Goal: Information Seeking & Learning: Learn about a topic

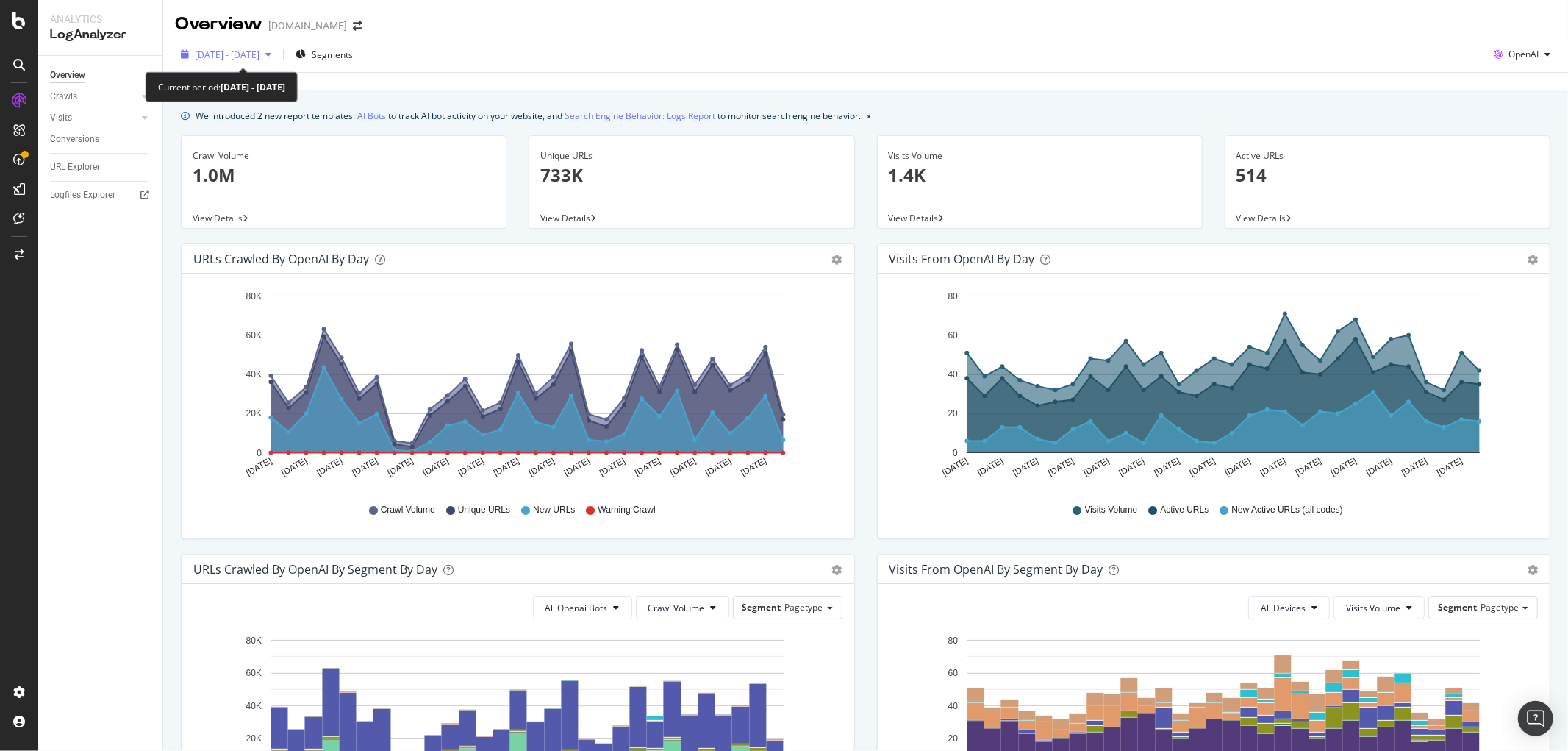
click at [249, 49] on span "2025 Jun. 30th - Jul. 29th" at bounding box center [227, 55] width 65 height 12
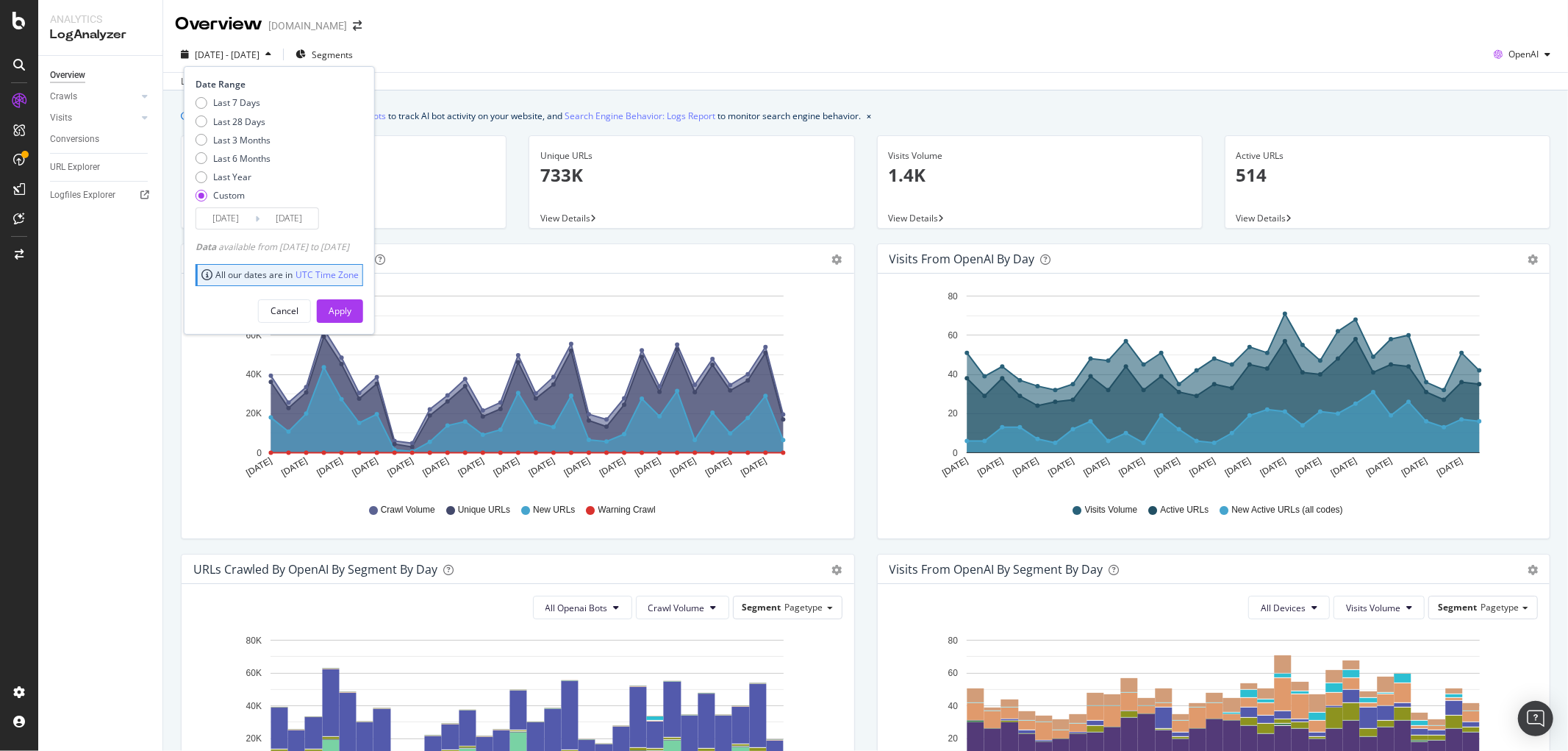
click at [245, 150] on div "Last 7 Days Last 28 Days Last 3 Months Last 6 Months Last Year Custom" at bounding box center [233, 152] width 75 height 111
click at [258, 144] on div "Last 3 Months" at bounding box center [241, 140] width 57 height 12
type input "2025/05/26"
type input "2025/08/25"
click at [351, 307] on div "Apply" at bounding box center [340, 310] width 23 height 12
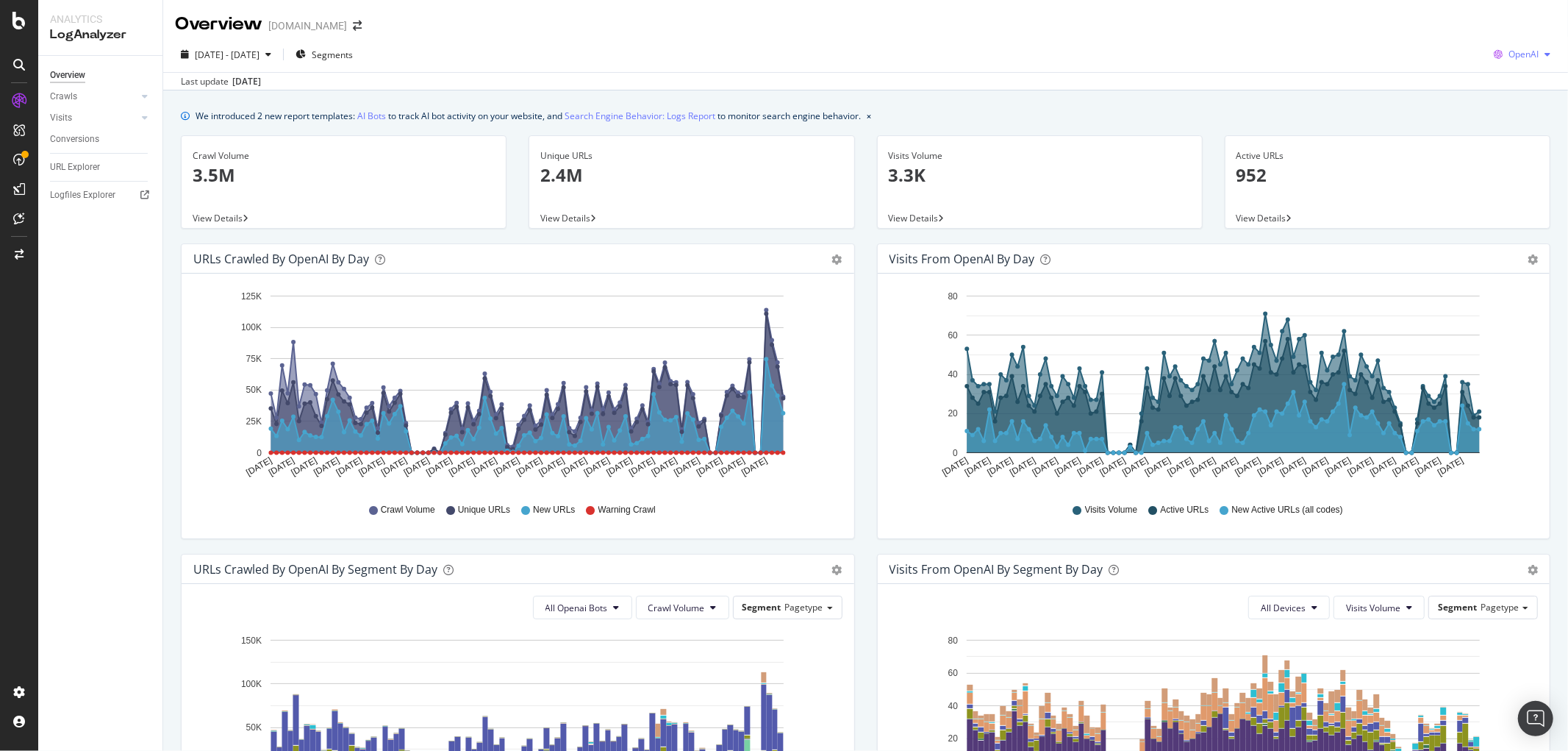
click at [1508, 55] on span "OpenAI" at bounding box center [1523, 54] width 30 height 12
click at [1487, 81] on div "Google" at bounding box center [1507, 84] width 101 height 21
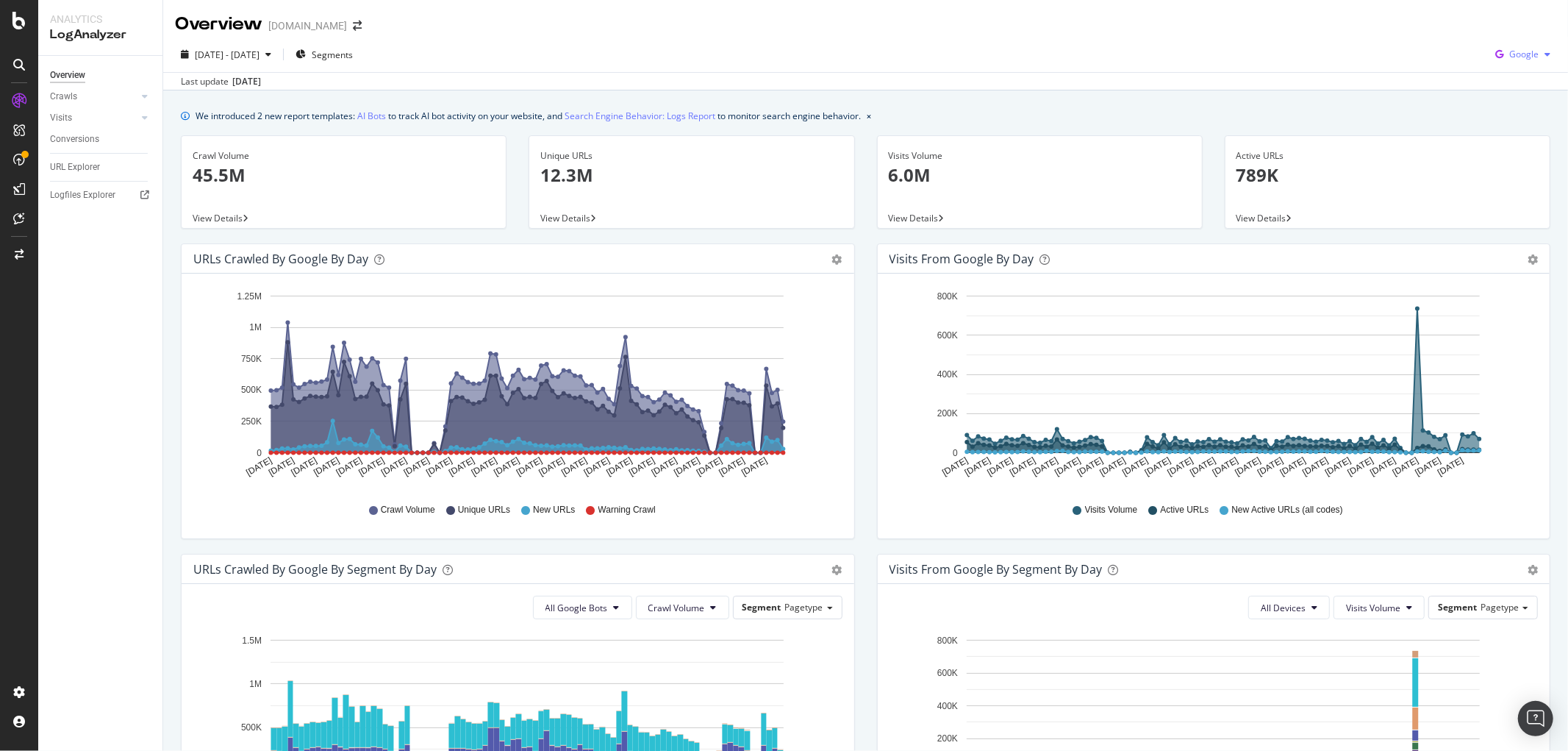
click at [1515, 56] on span "Google" at bounding box center [1523, 54] width 30 height 12
click at [1503, 100] on div "Bing" at bounding box center [1509, 110] width 101 height 21
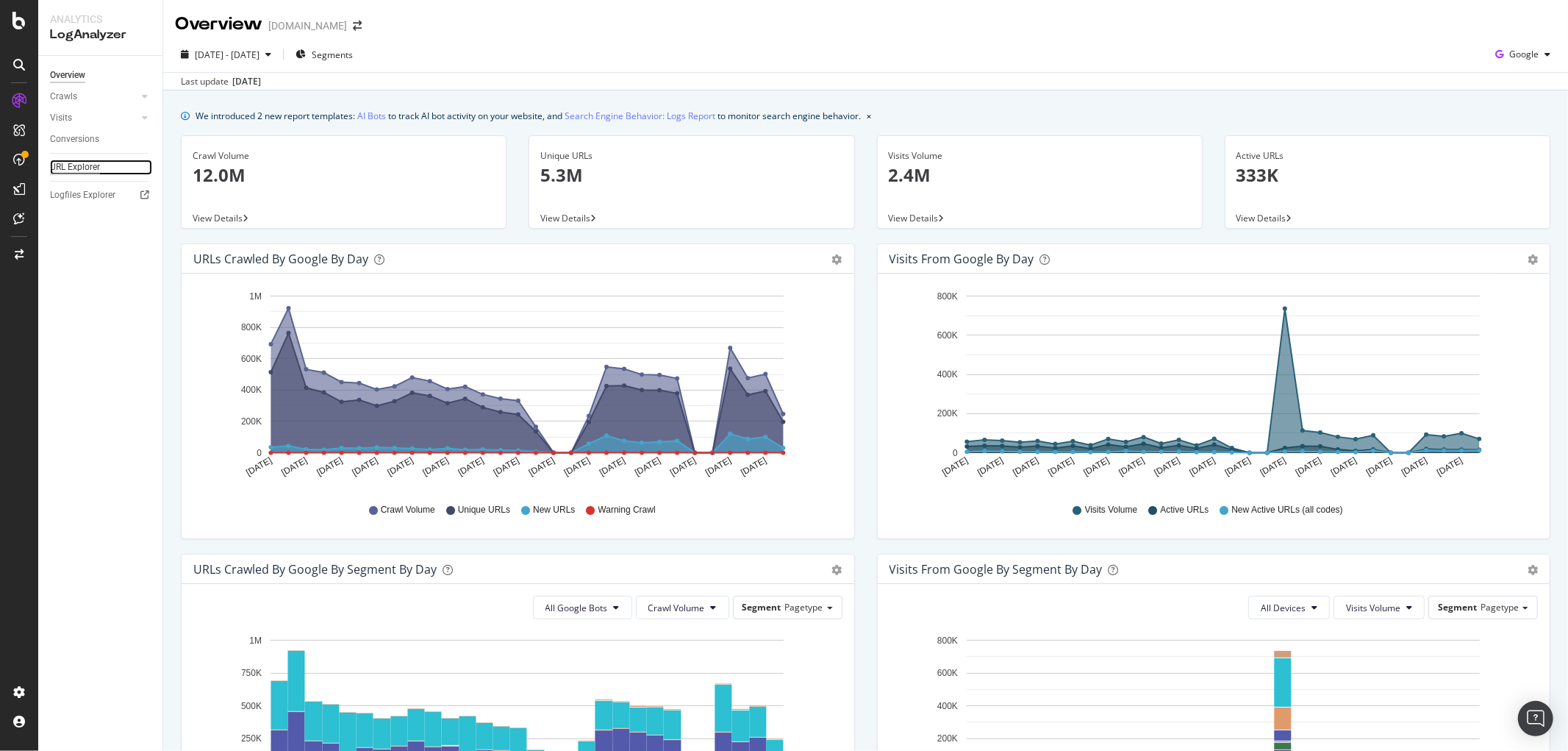
click at [55, 171] on div "URL Explorer" at bounding box center [75, 167] width 50 height 15
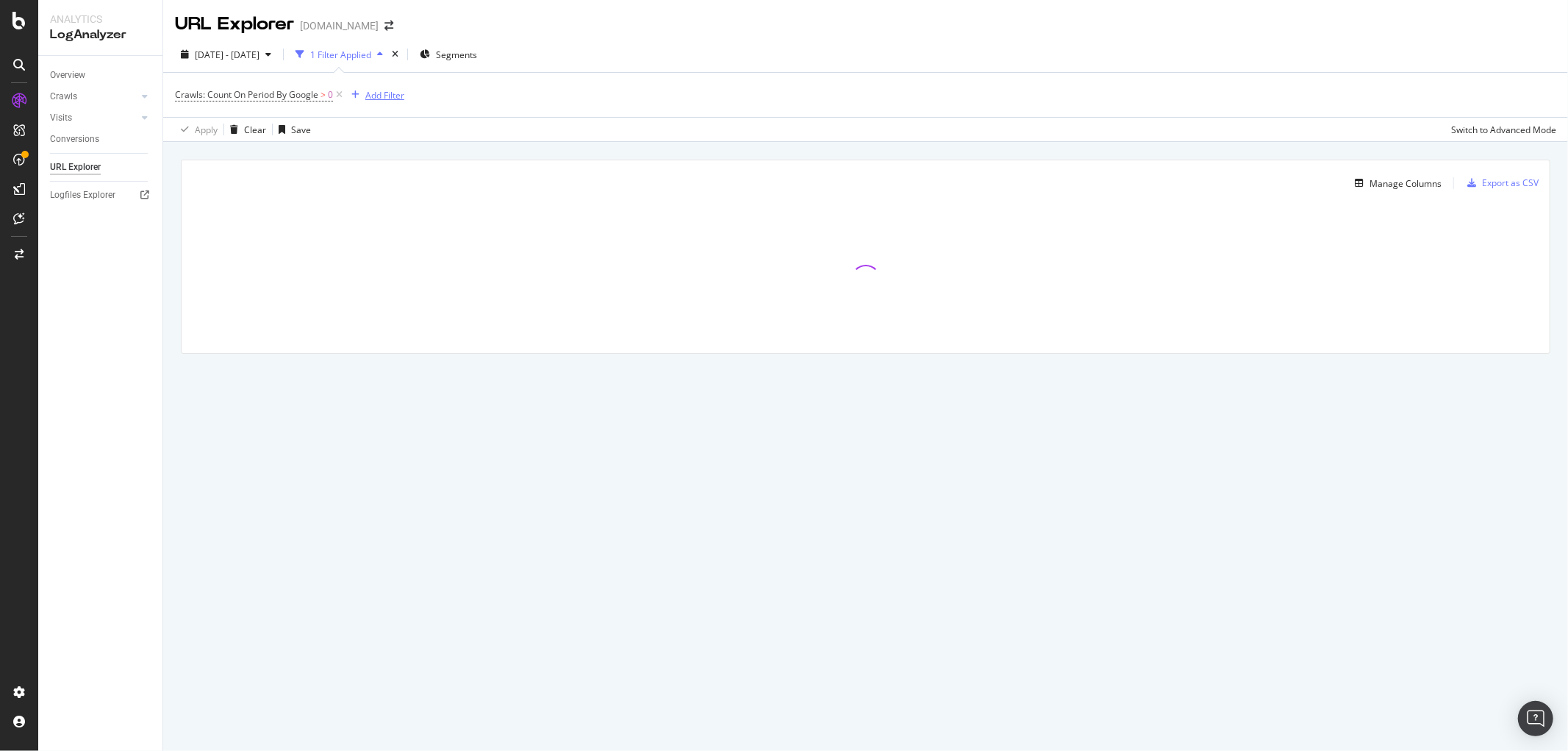
click at [379, 93] on div "Add Filter" at bounding box center [384, 95] width 39 height 12
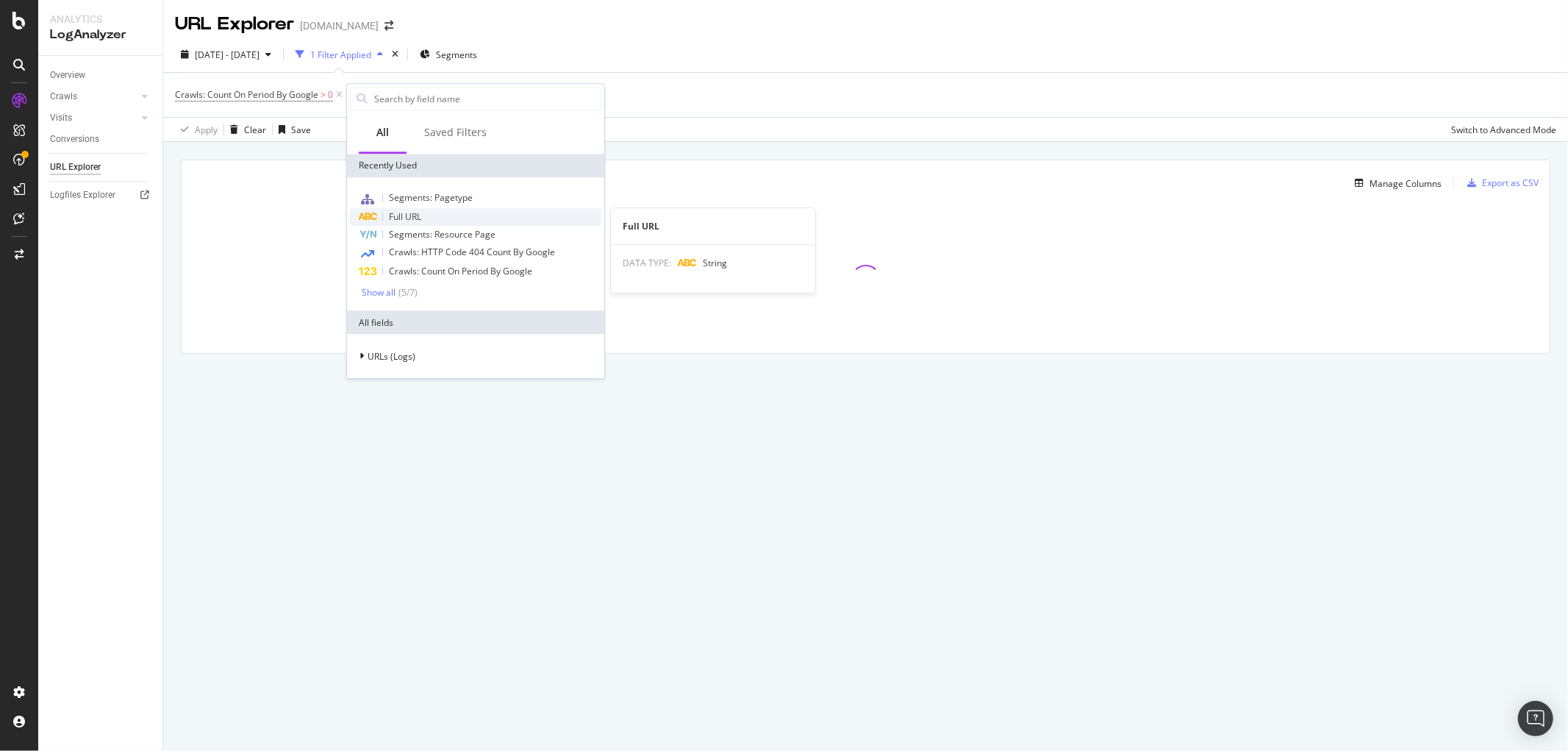
click at [397, 224] on div "Full URL" at bounding box center [475, 217] width 252 height 18
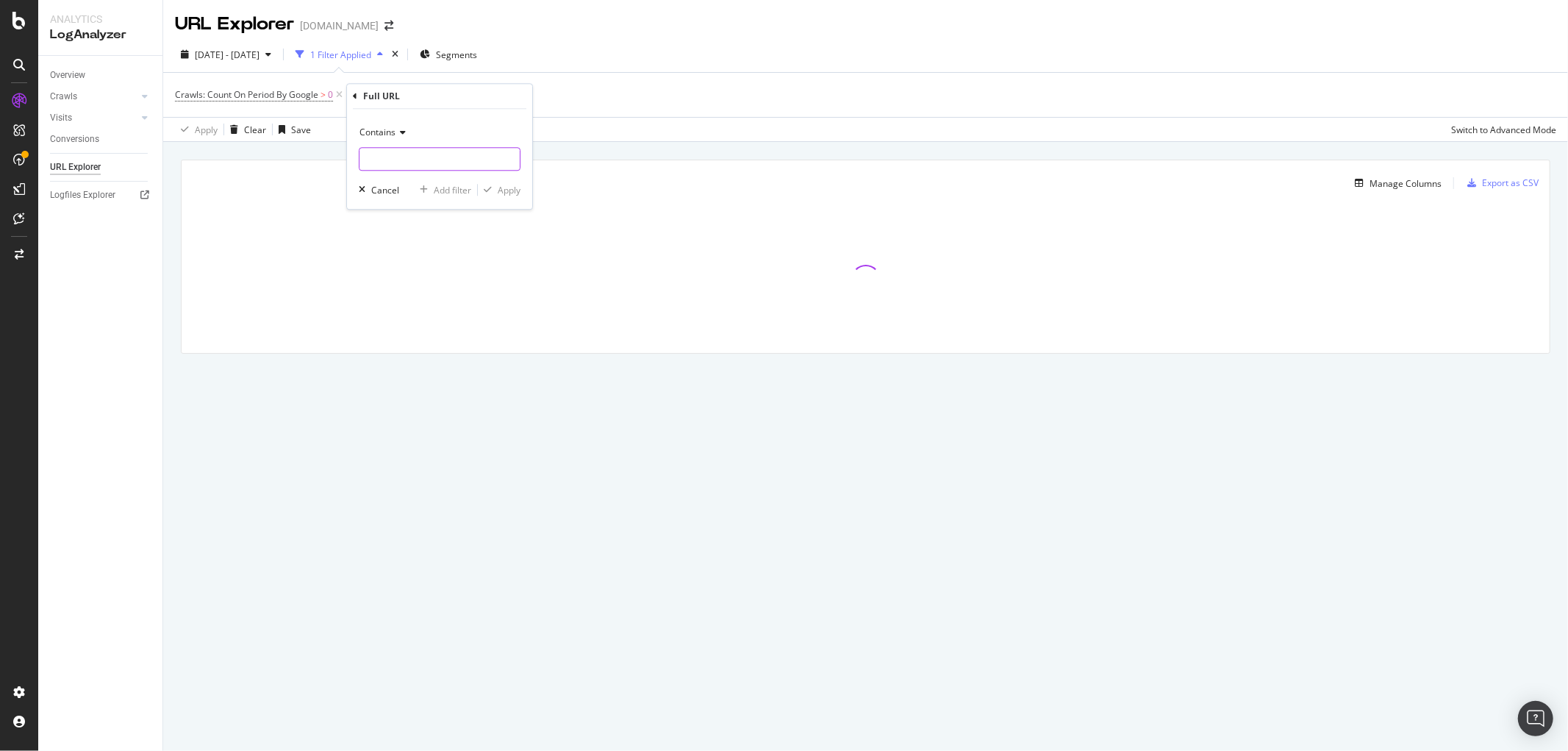
click at [397, 166] on input "text" at bounding box center [440, 158] width 160 height 24
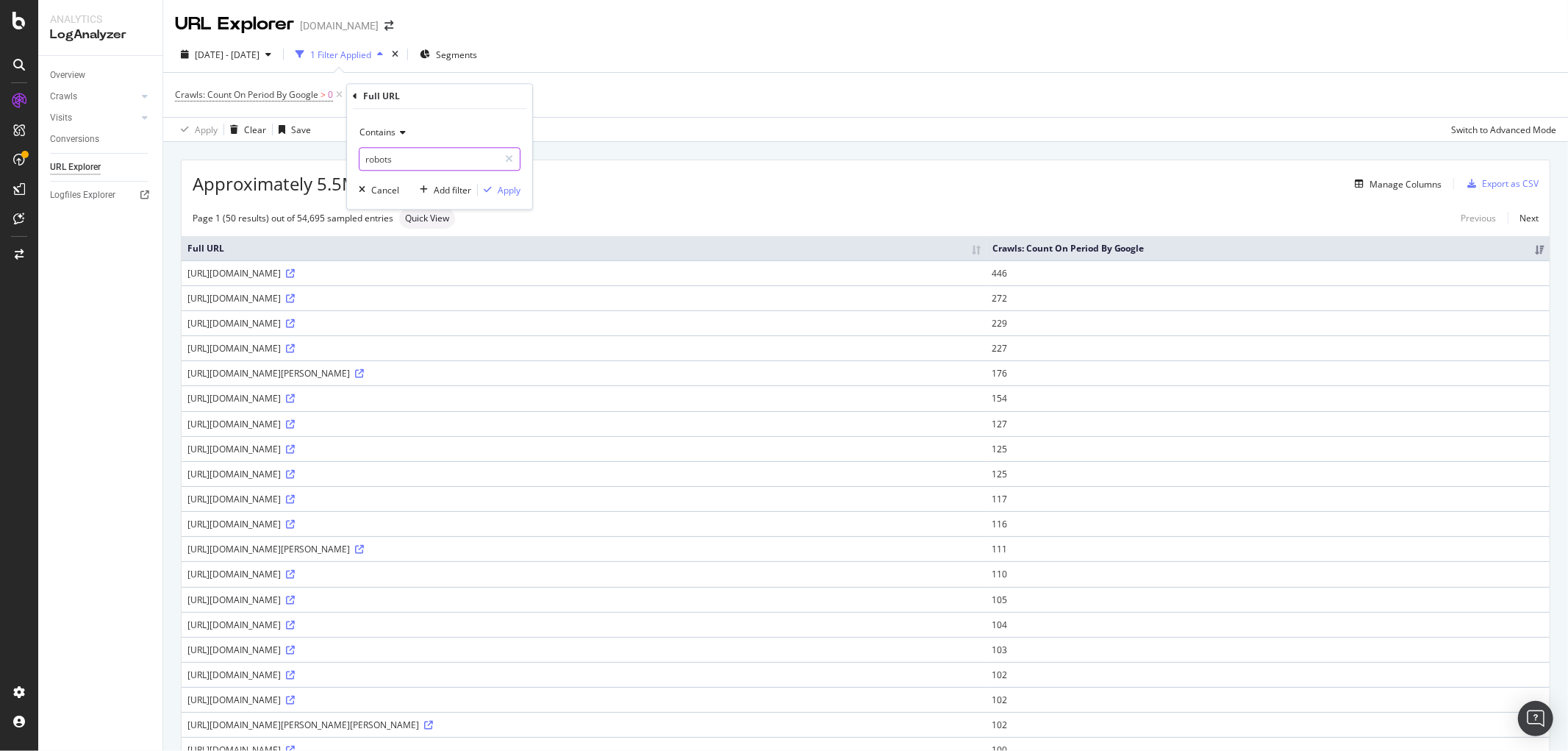
type input "robots"
click at [504, 178] on div "Contains robots Cancel Add filter Apply" at bounding box center [440, 158] width 186 height 100
click at [508, 185] on div "Apply" at bounding box center [509, 190] width 23 height 12
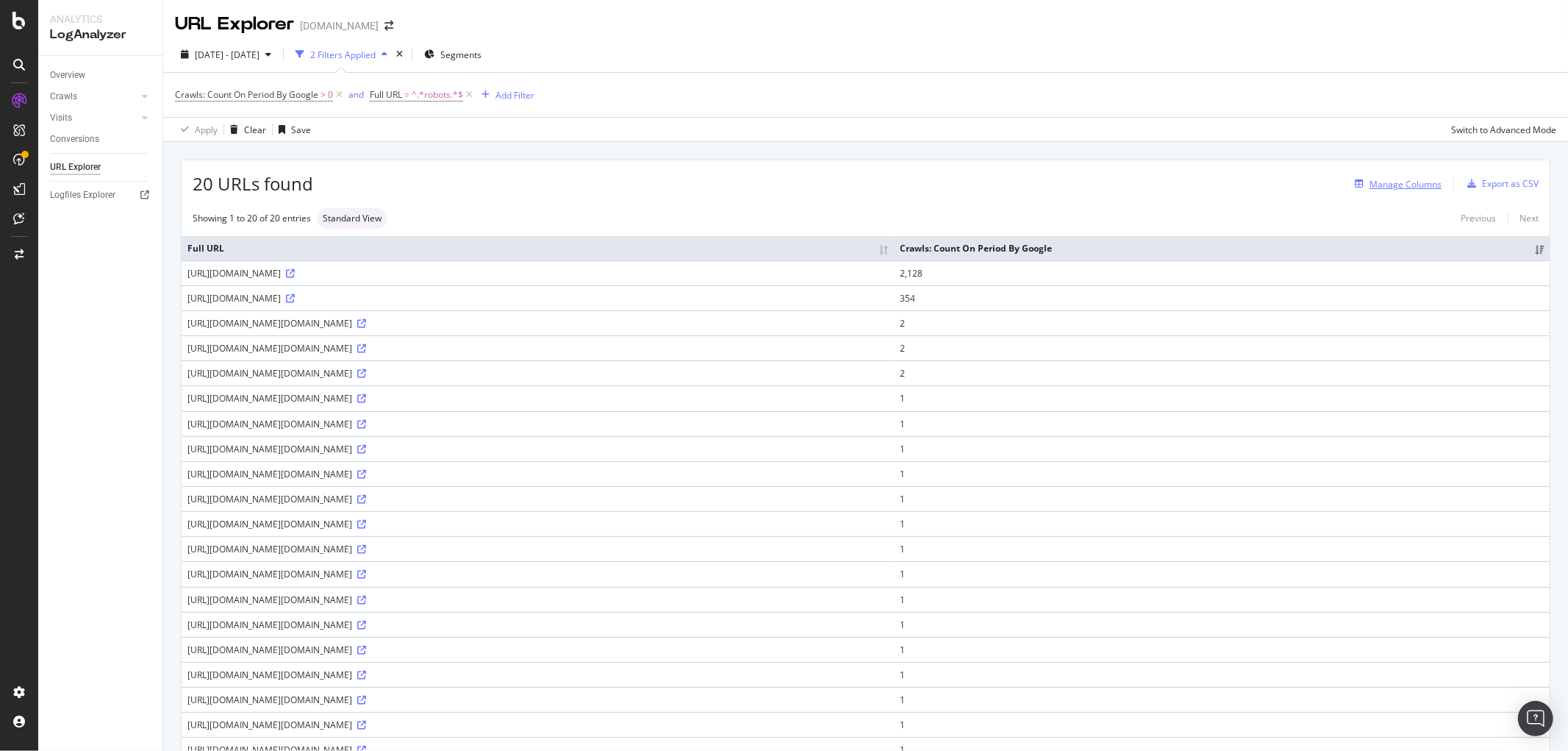
click at [1395, 185] on div "Manage Columns" at bounding box center [1405, 184] width 72 height 12
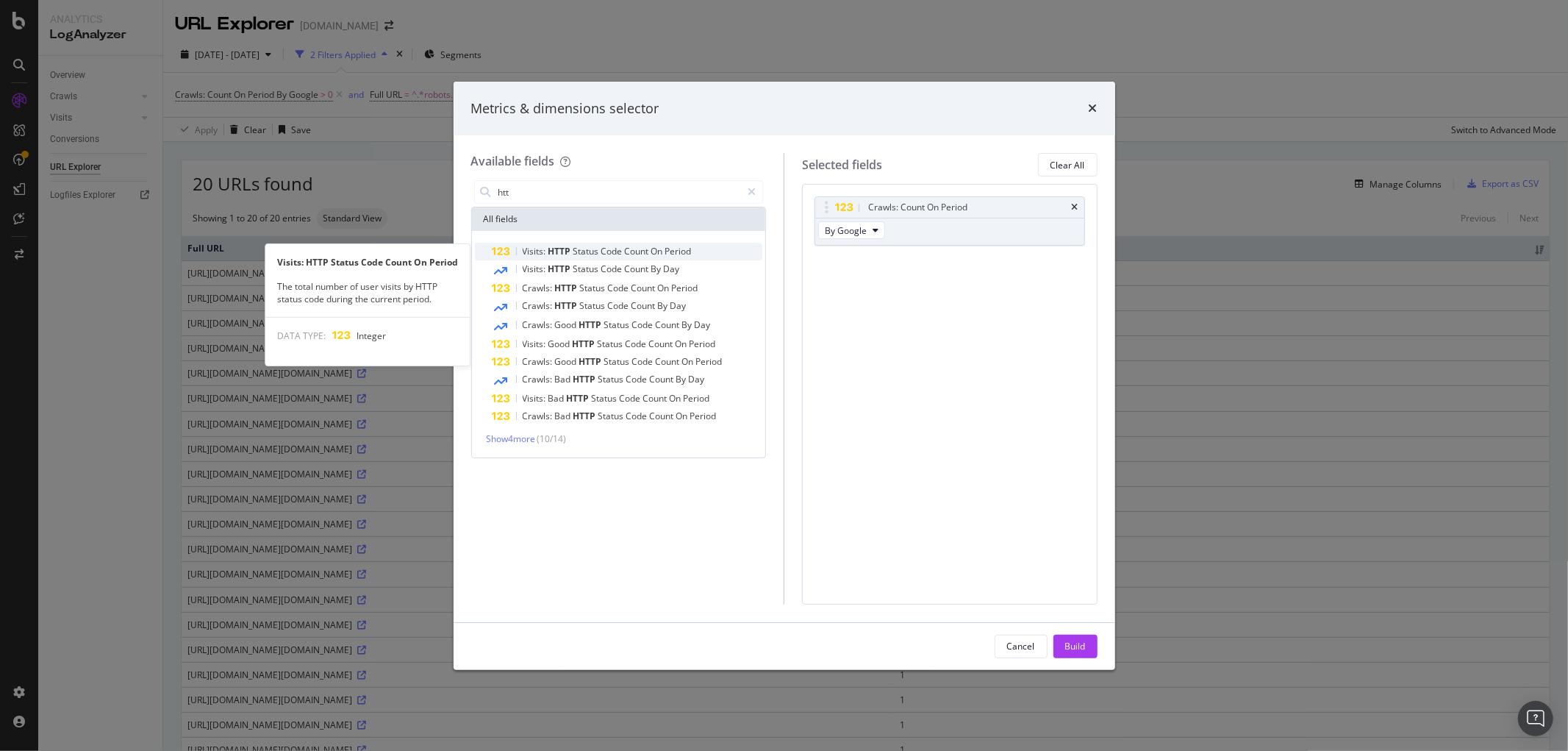
type input "htt"
click at [591, 257] on div "Visits: HTTP Status Code Count On Period" at bounding box center [607, 251] width 169 height 11
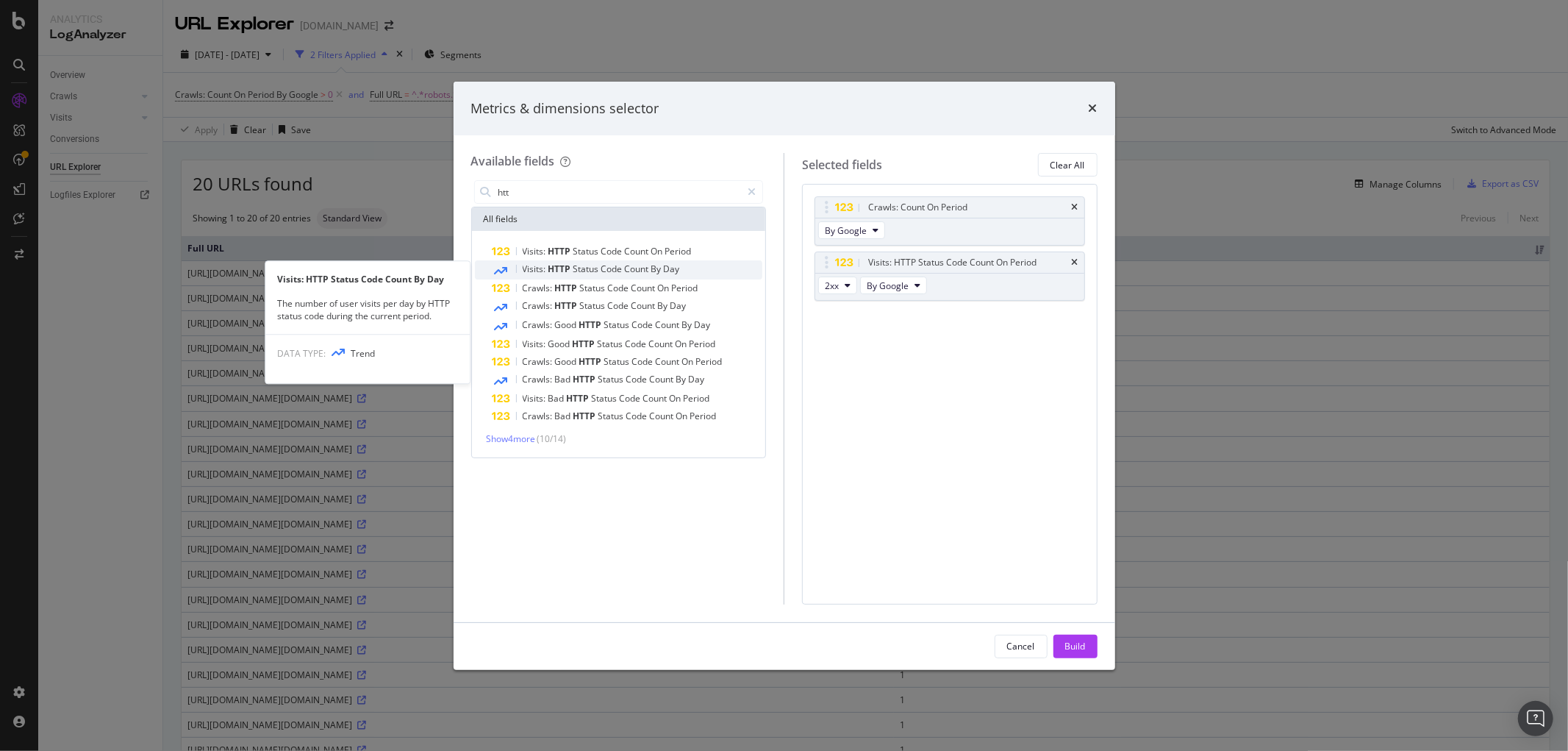
click at [603, 266] on span "Code" at bounding box center [613, 269] width 24 height 12
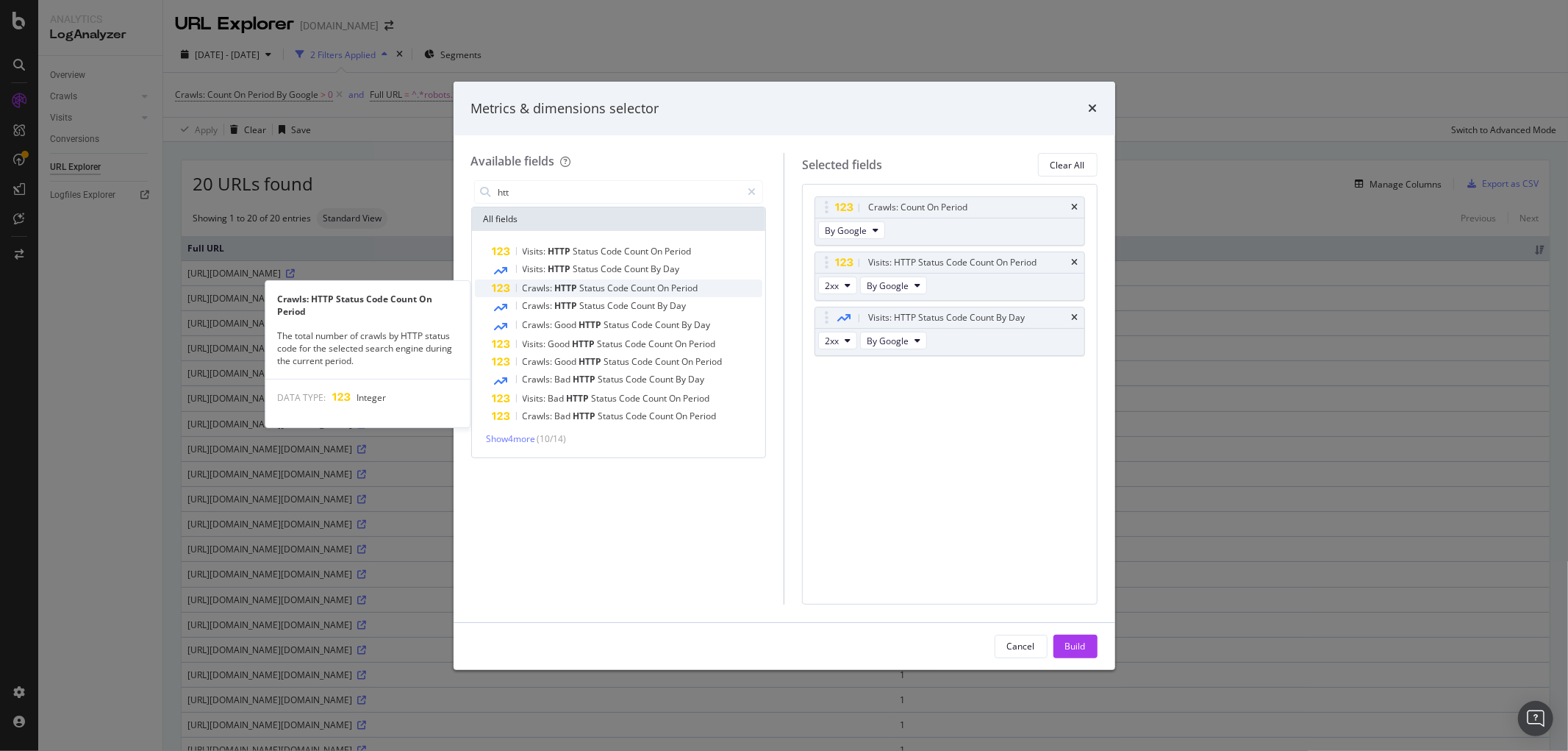
click at [606, 295] on div "Crawls: HTTP Status Code Count On Period" at bounding box center [628, 288] width 271 height 18
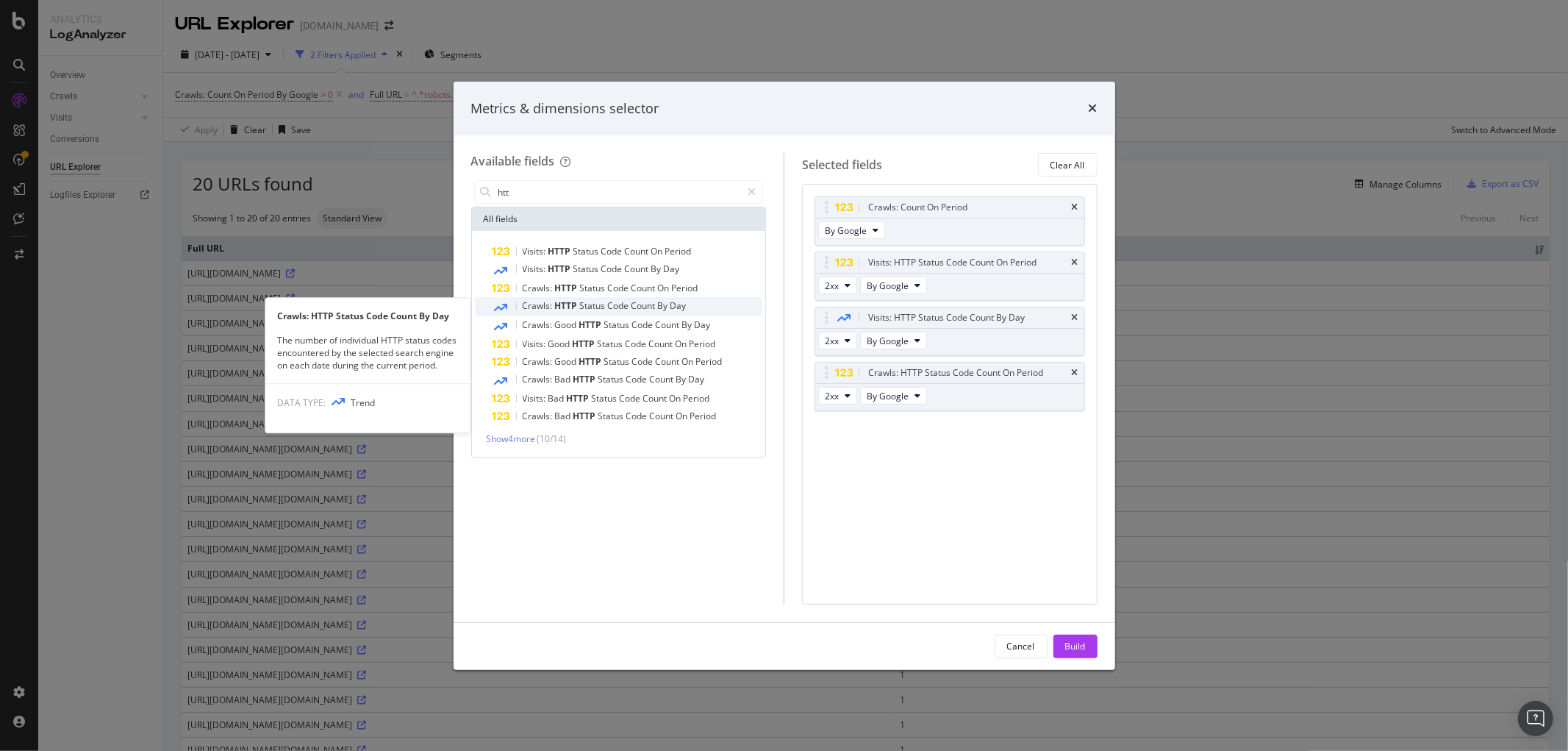
click at [608, 304] on span "Code" at bounding box center [619, 305] width 24 height 12
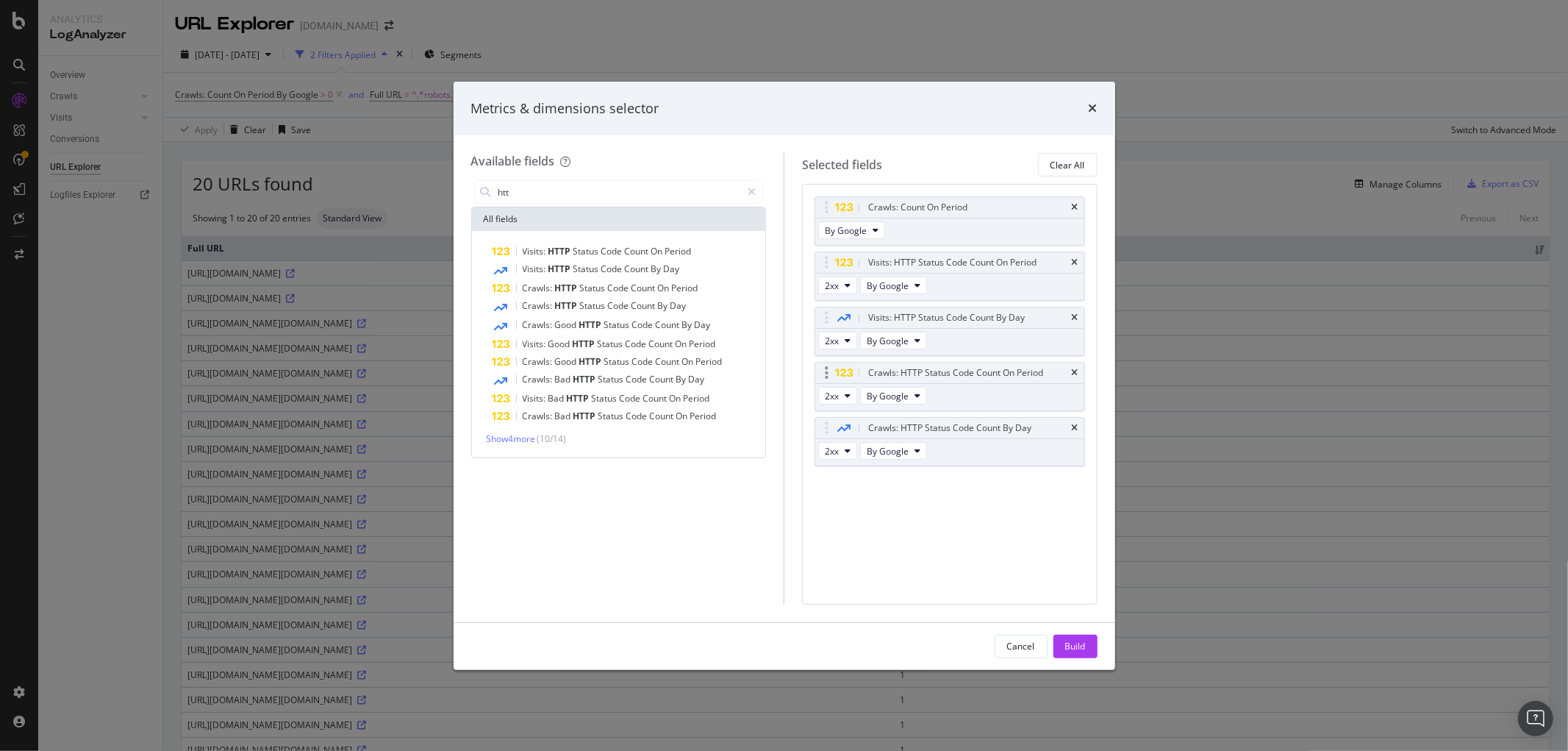
click at [1078, 371] on div "Crawls: HTTP Status Code Count On Period" at bounding box center [950, 373] width 269 height 21
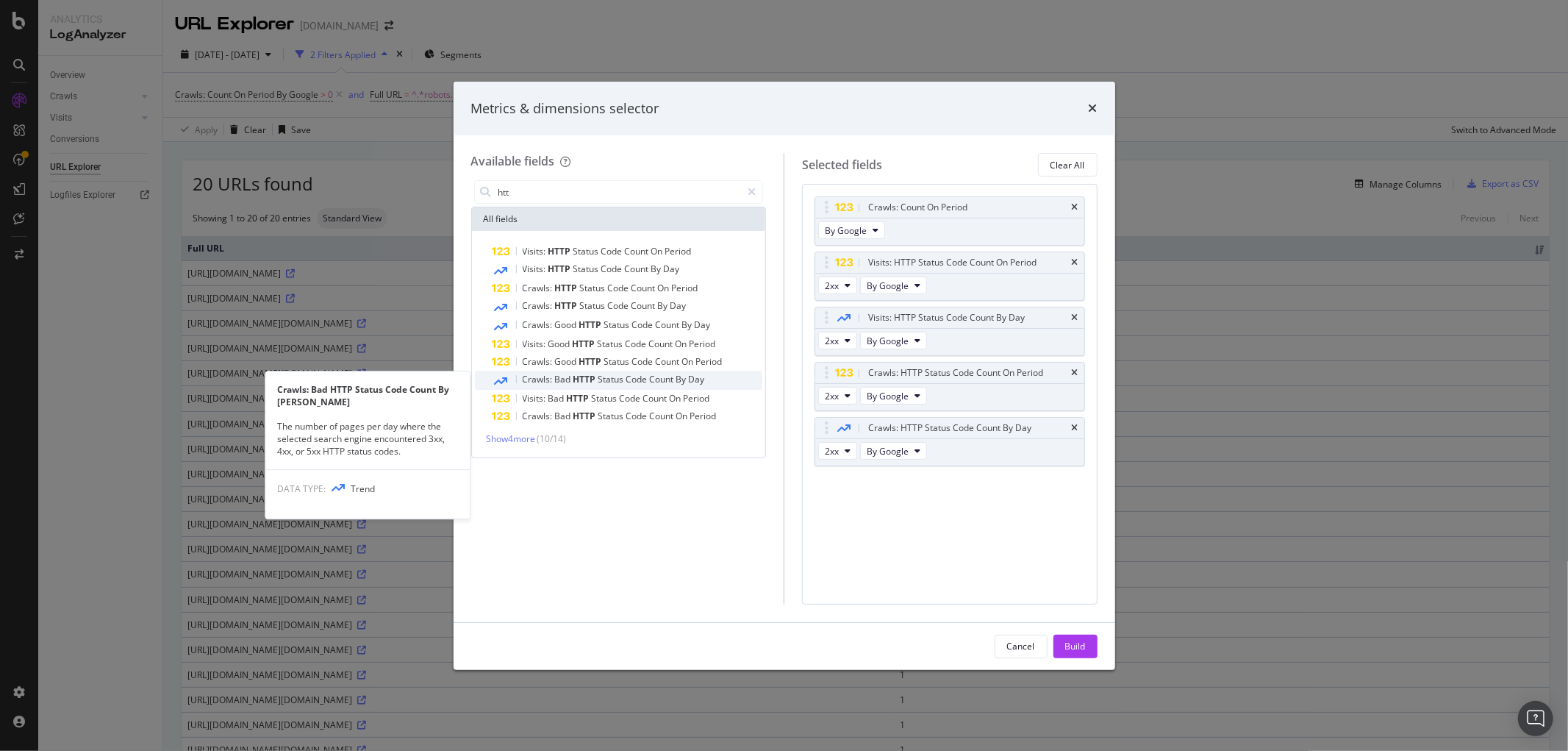
click at [604, 383] on span "Status" at bounding box center [612, 379] width 28 height 12
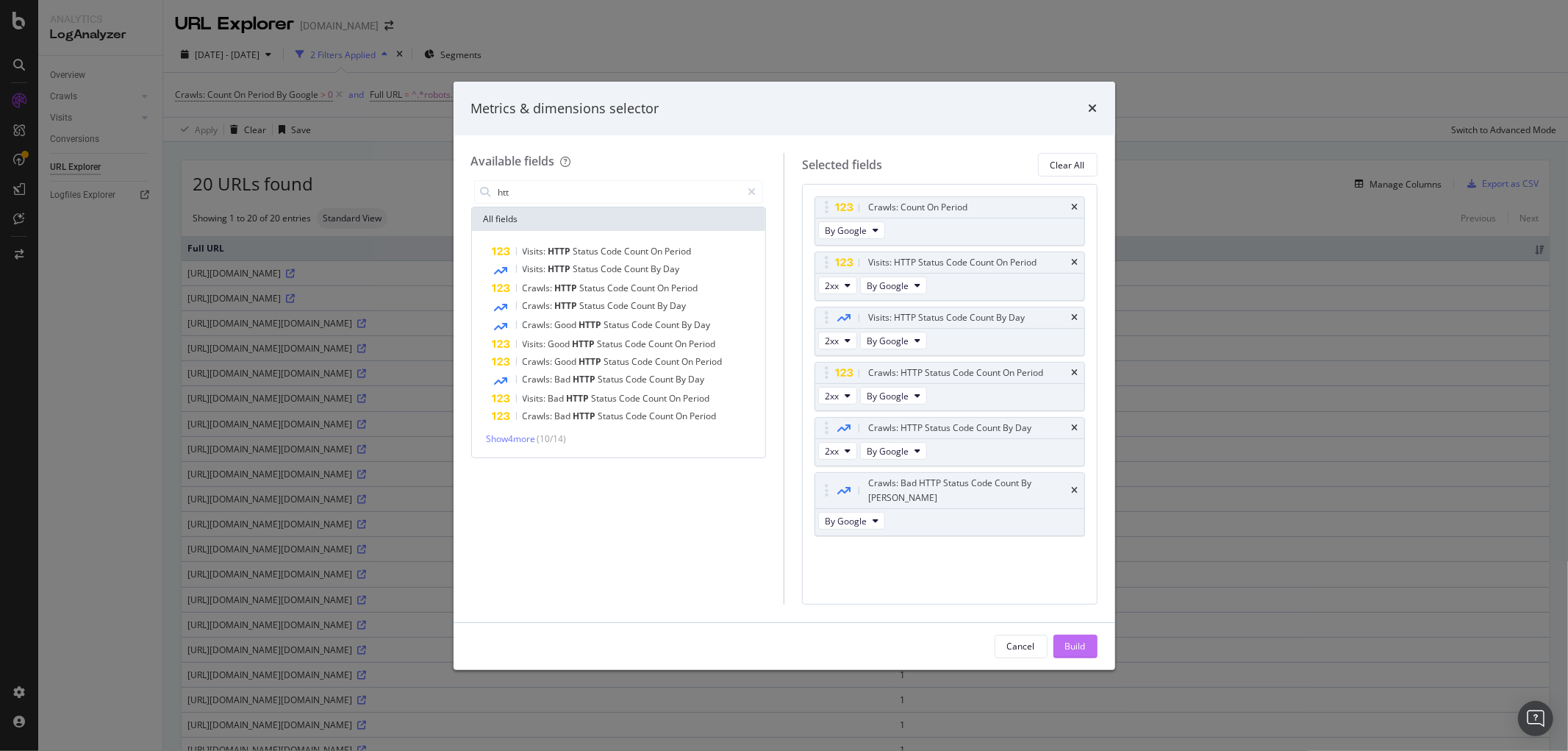
click at [1087, 645] on button "Build" at bounding box center [1075, 646] width 44 height 24
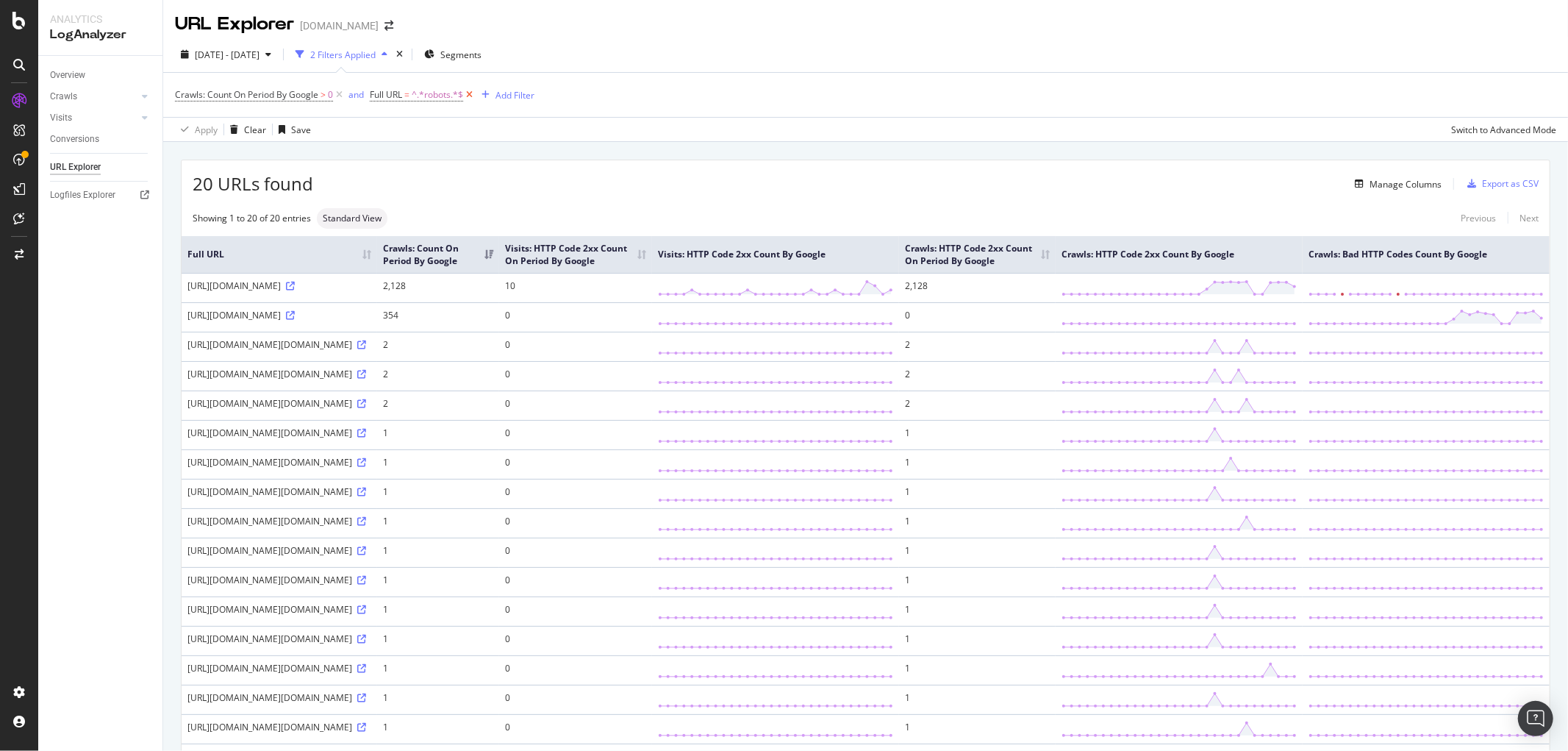
click at [475, 99] on icon at bounding box center [469, 94] width 12 height 14
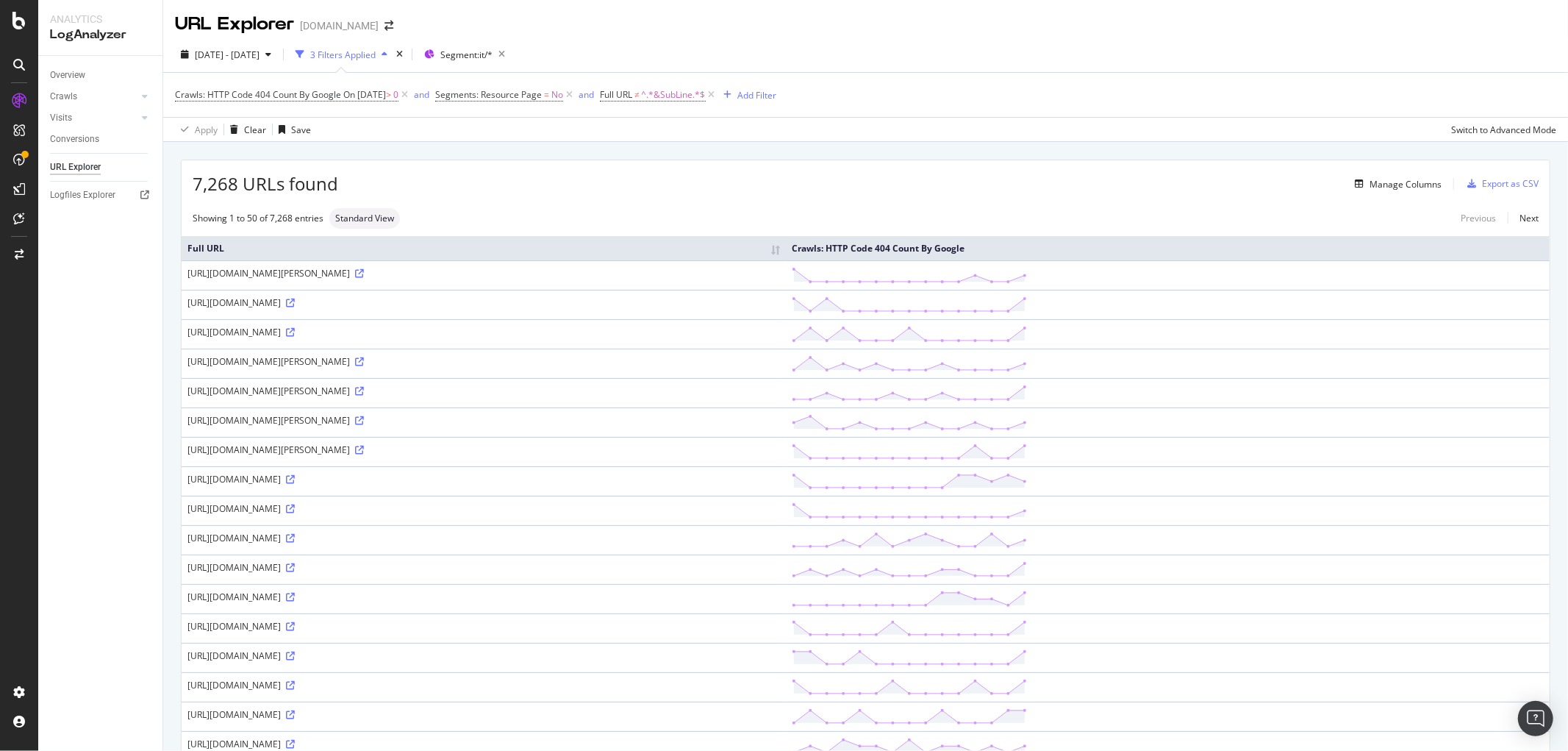
click at [363, 358] on icon at bounding box center [360, 362] width 9 height 9
click at [718, 99] on icon at bounding box center [712, 94] width 12 height 14
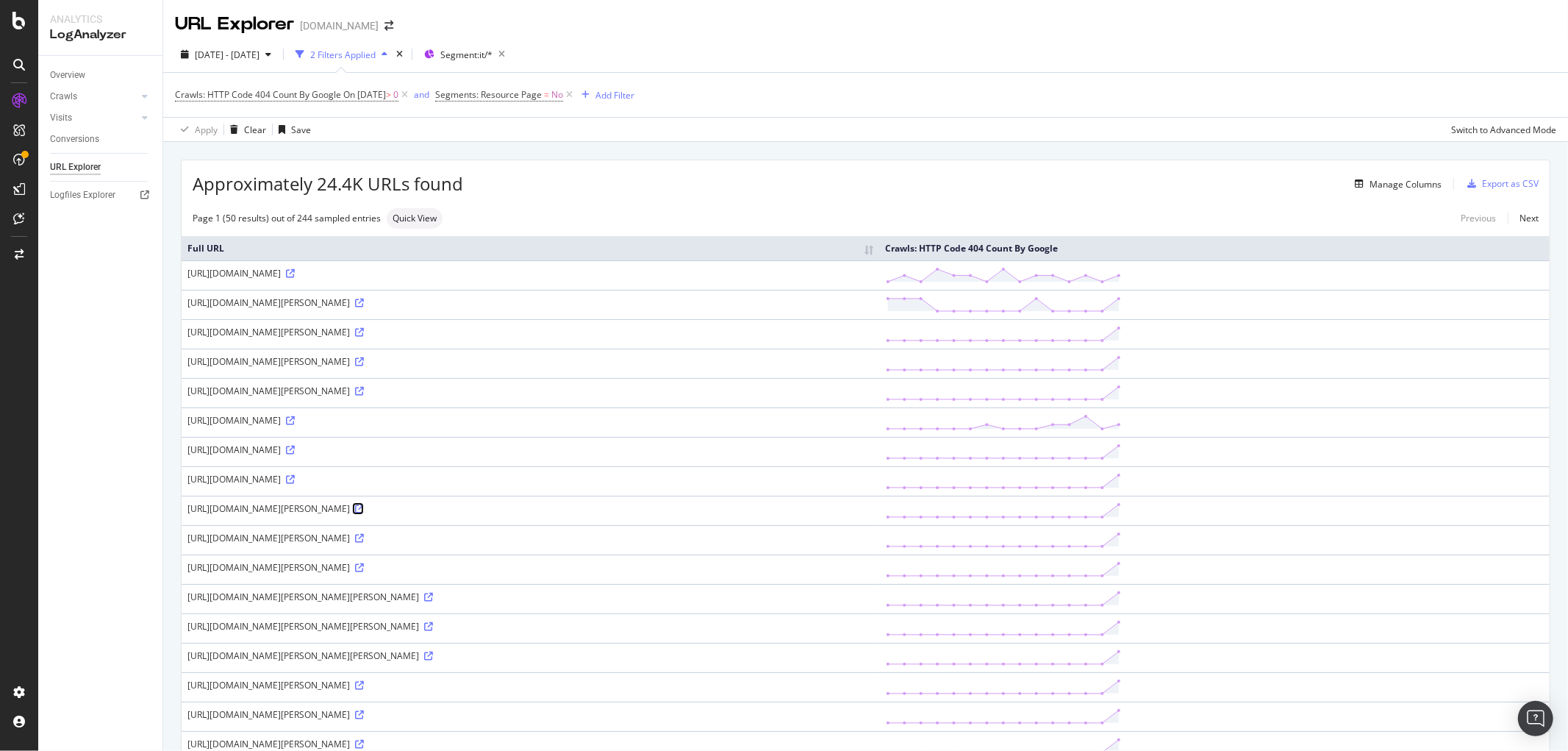
click at [363, 508] on icon at bounding box center [360, 509] width 9 height 9
click at [1392, 174] on div "Approximately 24.4K URLs found Manage Columns Export as CSV" at bounding box center [865, 178] width 1368 height 36
click at [1354, 188] on icon "button" at bounding box center [1359, 184] width 9 height 9
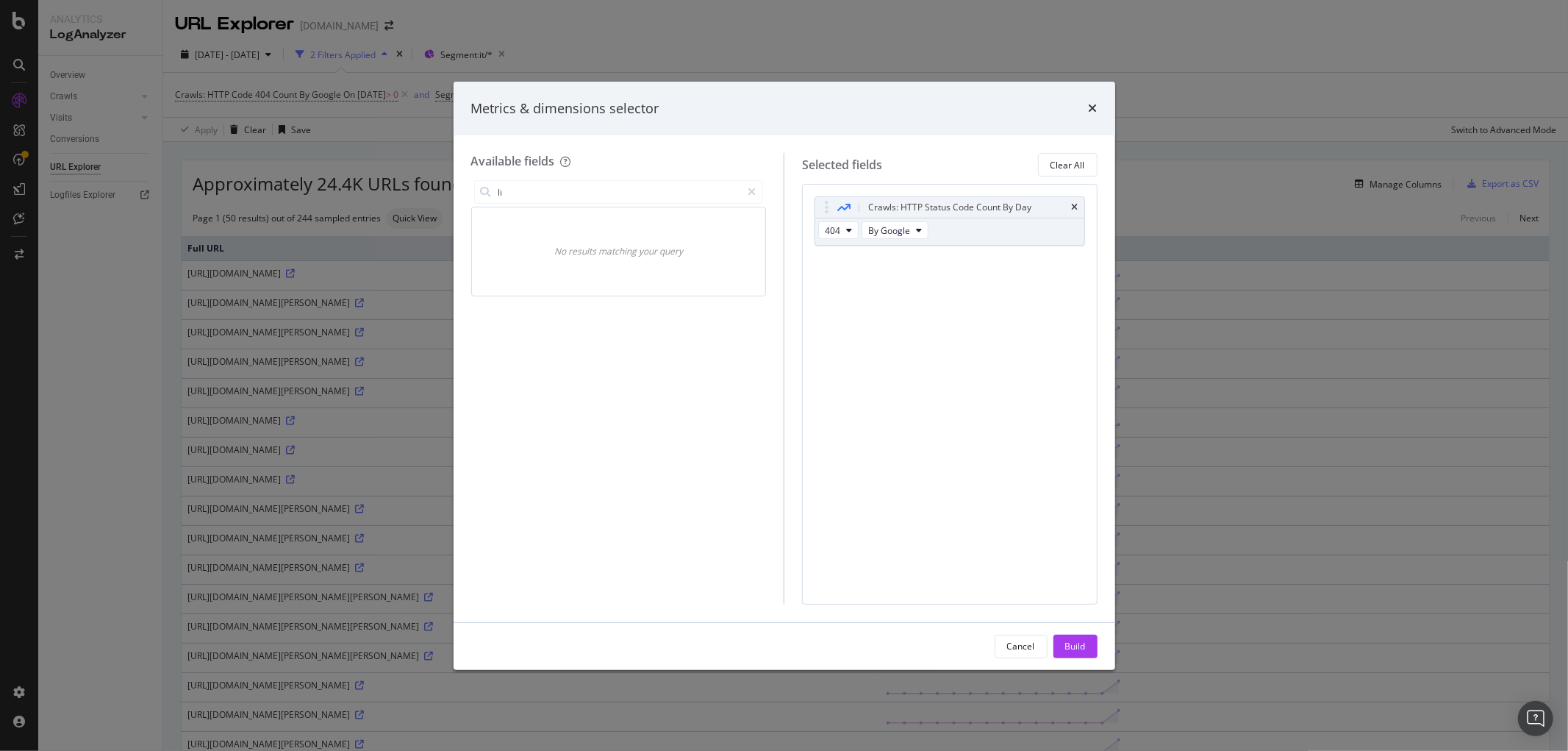
type input "l"
type input "inl"
click at [747, 188] on icon "modal" at bounding box center [751, 193] width 8 height 11
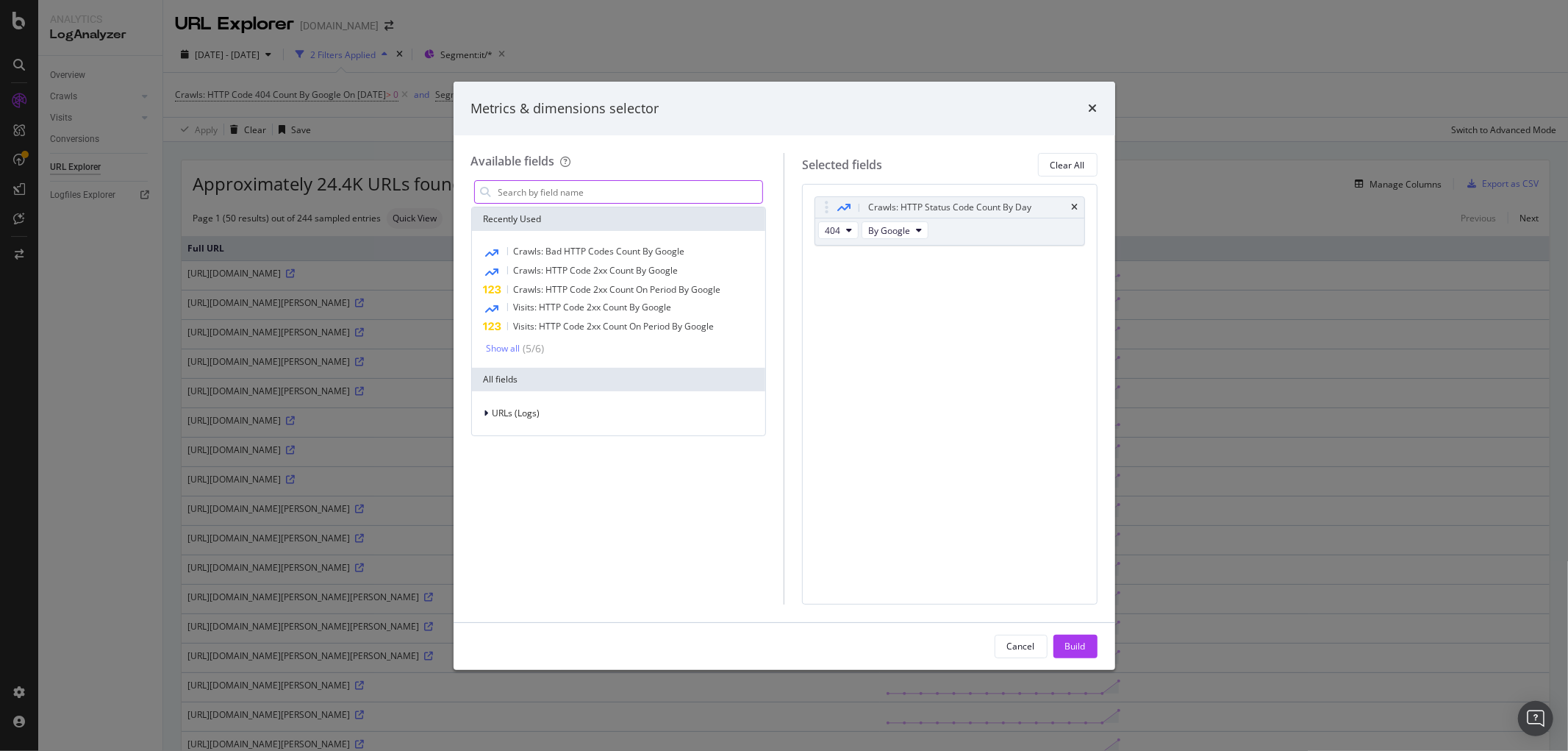
click at [1087, 111] on div "Metrics & dimensions selector" at bounding box center [785, 108] width 627 height 19
click at [1092, 104] on icon "times" at bounding box center [1093, 107] width 9 height 11
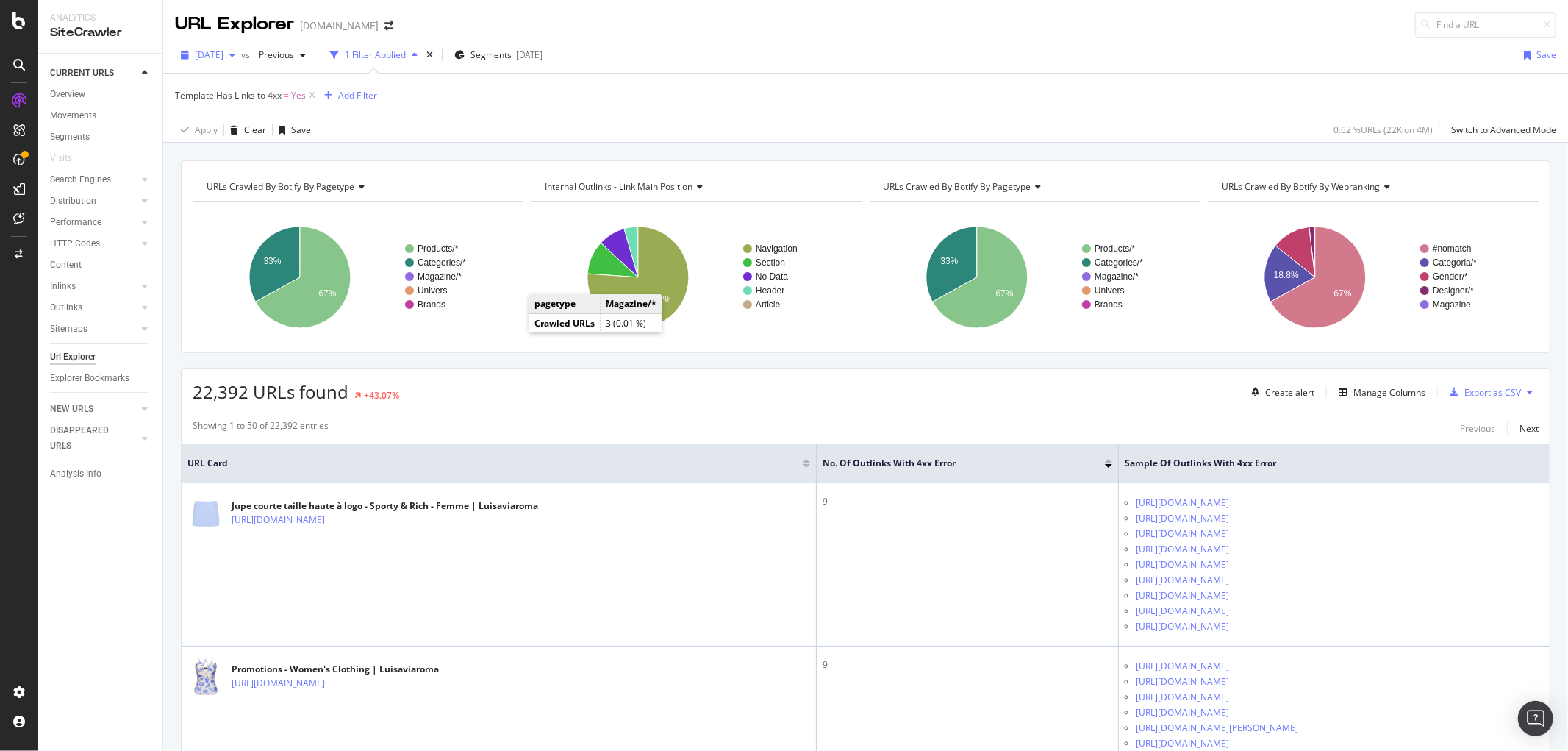
click at [224, 54] on span "2025 Jul. 7th" at bounding box center [209, 55] width 29 height 12
click at [235, 106] on div "2025 Aug. 18th" at bounding box center [235, 107] width 78 height 13
